Goal: Task Accomplishment & Management: Manage account settings

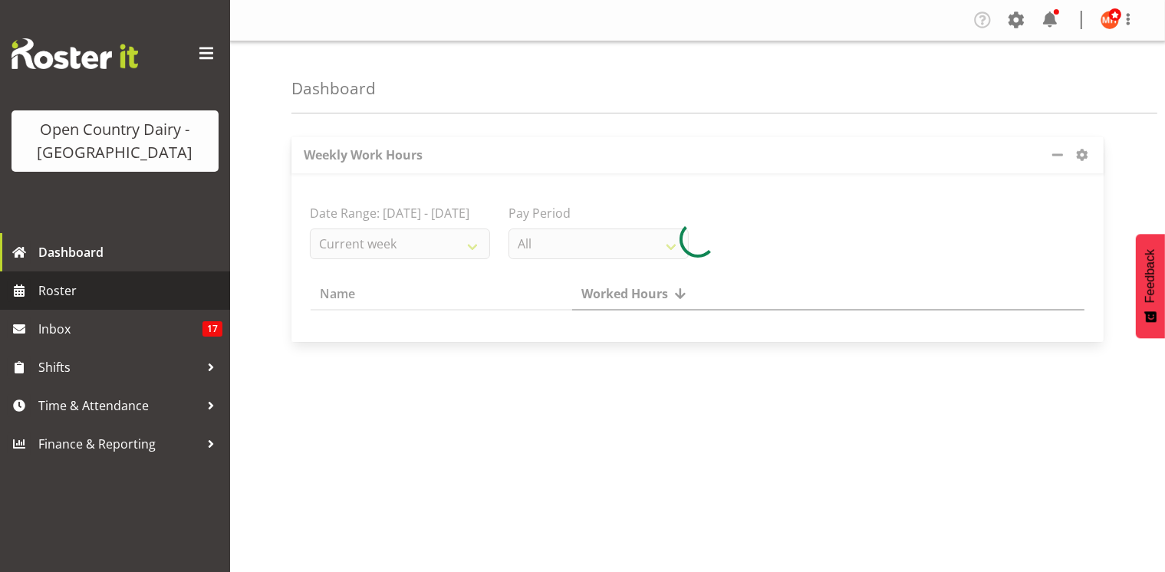
click at [152, 294] on span "Roster" at bounding box center [130, 290] width 184 height 23
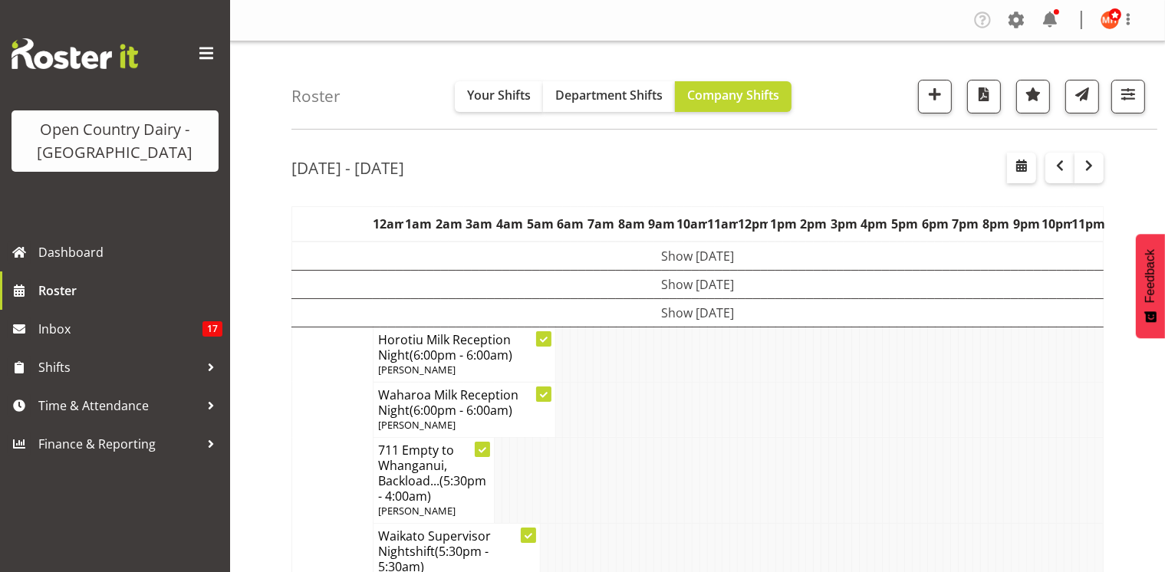
click at [1129, 28] on span at bounding box center [1128, 19] width 18 height 18
click at [1059, 81] on link "Log Out" at bounding box center [1063, 81] width 147 height 28
